Goal: Transaction & Acquisition: Purchase product/service

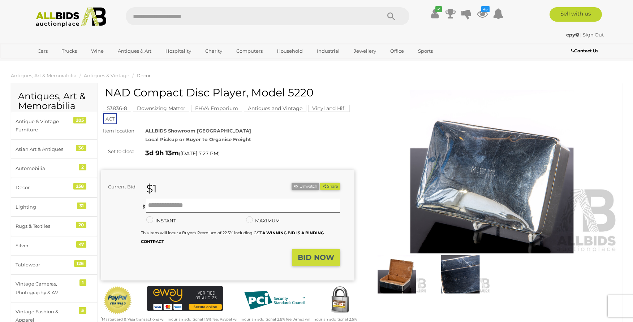
click at [498, 182] on img at bounding box center [491, 171] width 253 height 163
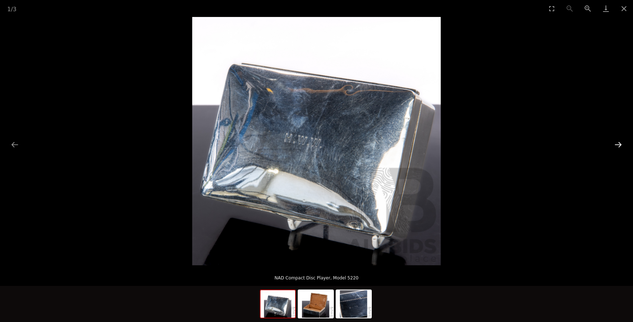
click at [617, 143] on button "Next slide" at bounding box center [618, 145] width 15 height 14
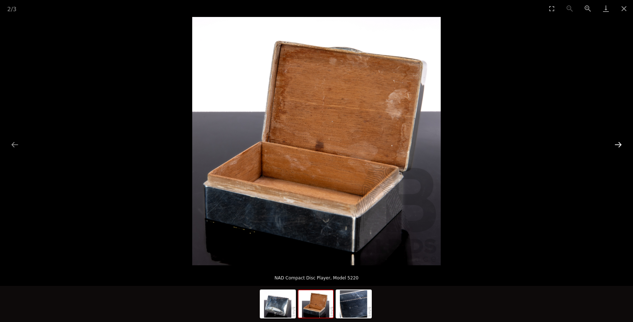
click at [619, 143] on button "Next slide" at bounding box center [618, 145] width 15 height 14
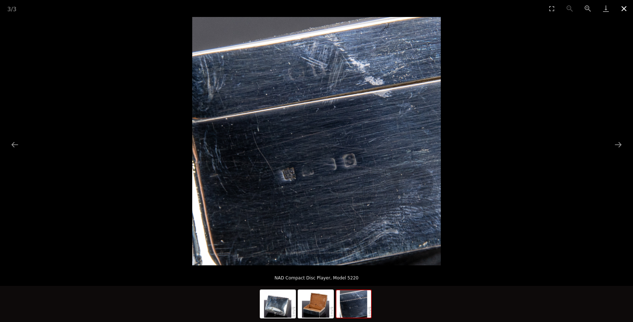
click at [623, 8] on button "Close gallery" at bounding box center [624, 8] width 18 height 17
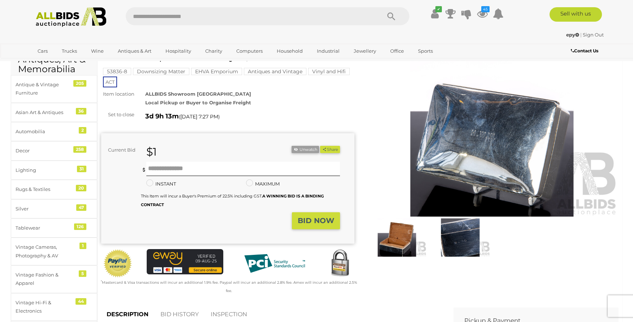
scroll to position [37, 0]
click at [483, 12] on icon at bounding box center [482, 13] width 11 height 13
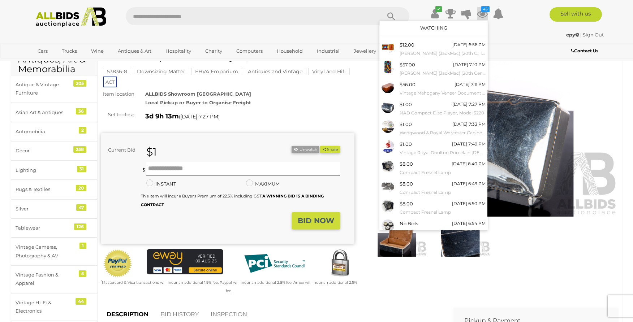
scroll to position [21, 0]
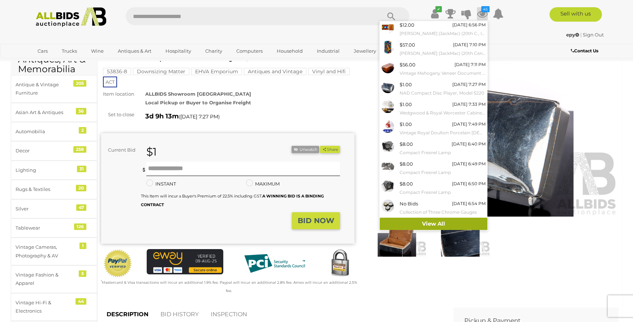
click at [430, 224] on link "View All" at bounding box center [434, 224] width 108 height 13
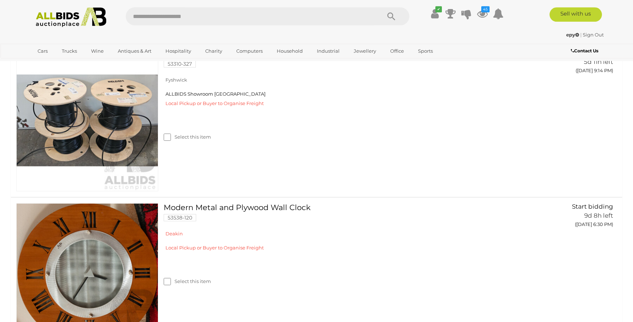
scroll to position [2272, 0]
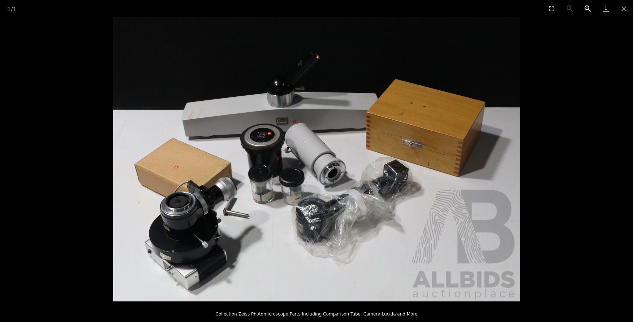
click at [588, 5] on button "Zoom in" at bounding box center [588, 8] width 18 height 17
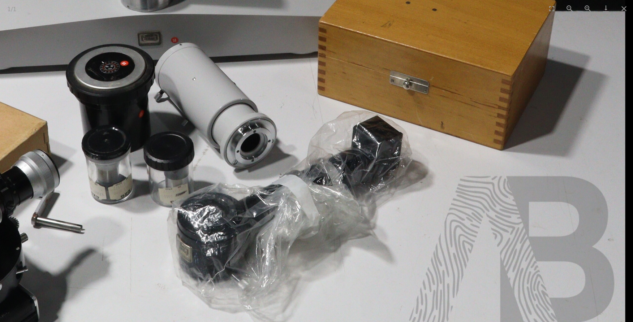
drag, startPoint x: 316, startPoint y: 195, endPoint x: 137, endPoint y: 173, distance: 180.7
click at [138, 167] on img at bounding box center [218, 115] width 814 height 569
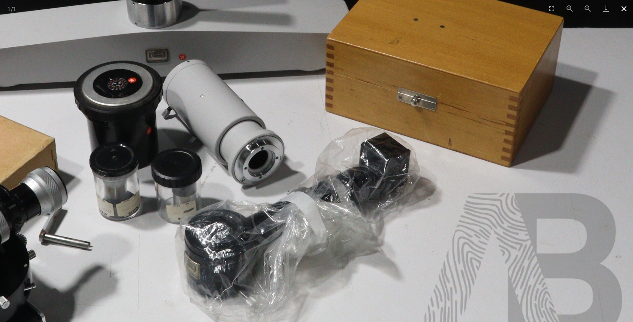
click at [622, 7] on button "Close gallery" at bounding box center [624, 8] width 18 height 17
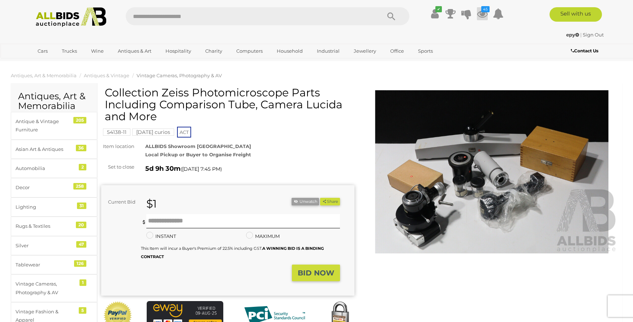
click at [482, 12] on icon at bounding box center [482, 13] width 11 height 13
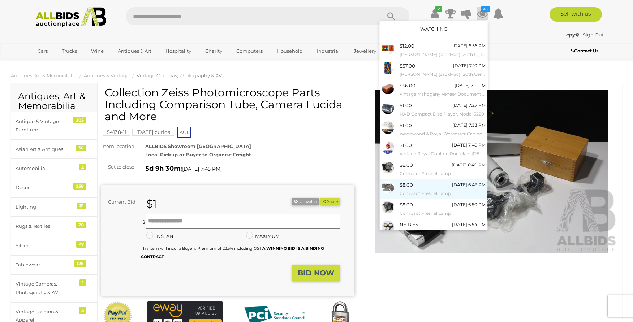
scroll to position [21, 0]
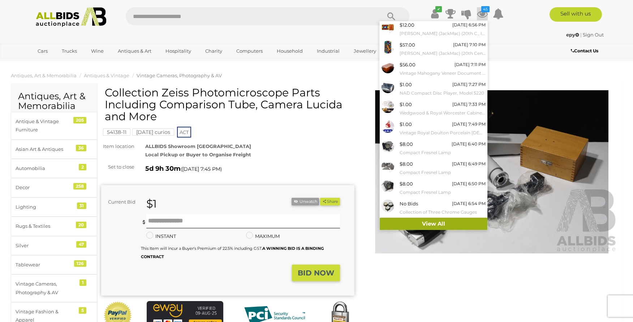
click at [426, 223] on link "View All" at bounding box center [434, 224] width 108 height 13
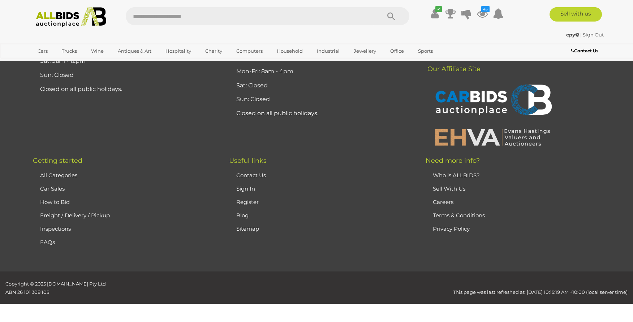
scroll to position [6631, 0]
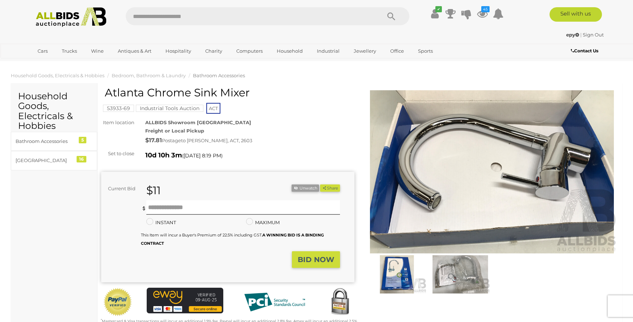
click at [517, 155] on img at bounding box center [491, 171] width 253 height 163
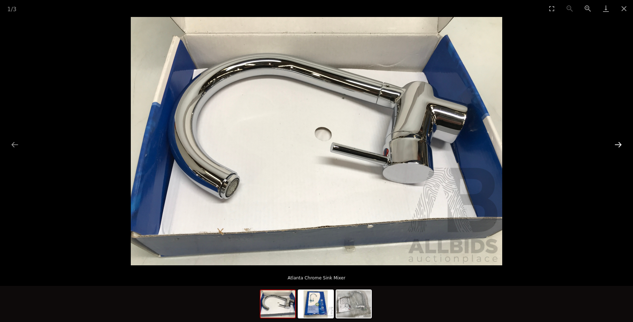
click at [616, 143] on button "Next slide" at bounding box center [618, 145] width 15 height 14
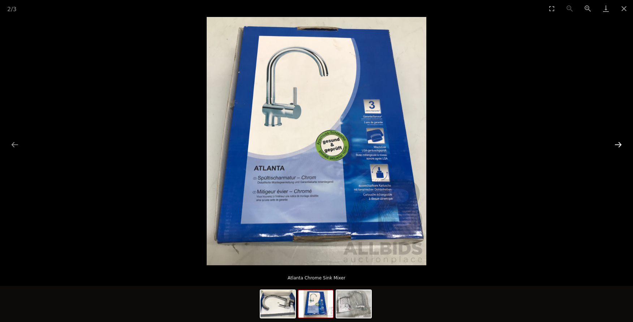
click at [616, 143] on button "Next slide" at bounding box center [618, 145] width 15 height 14
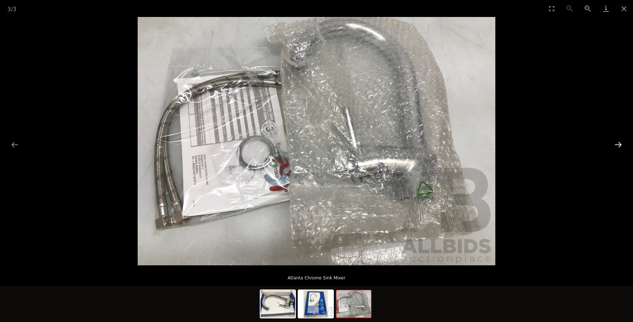
click at [616, 143] on button "Next slide" at bounding box center [618, 145] width 15 height 14
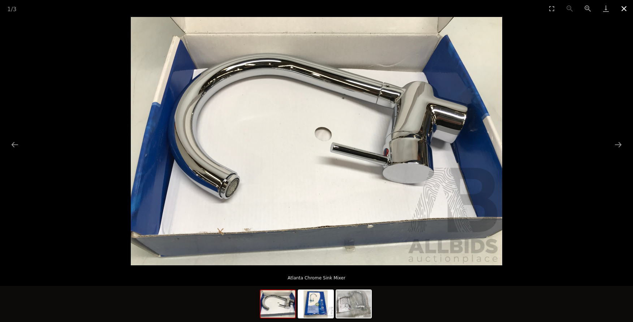
click at [625, 8] on button "Close gallery" at bounding box center [624, 8] width 18 height 17
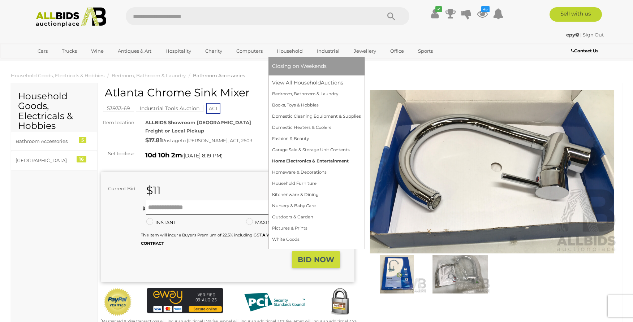
click at [298, 159] on link "Home Electronics & Entertainment" at bounding box center [316, 161] width 89 height 11
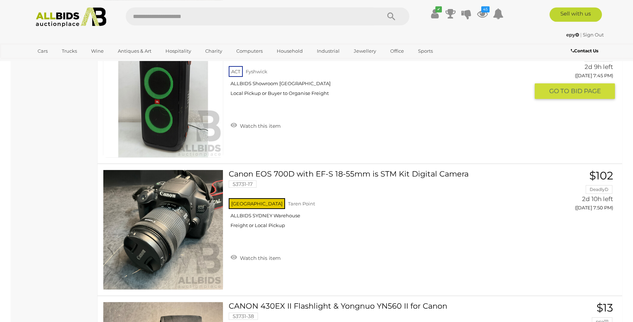
scroll to position [1806, 0]
